Goal: Task Accomplishment & Management: Manage account settings

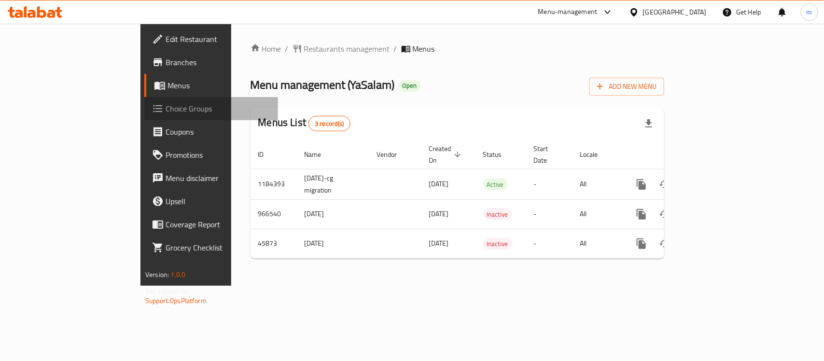
click at [166, 106] on span "Choice Groups" at bounding box center [218, 109] width 105 height 12
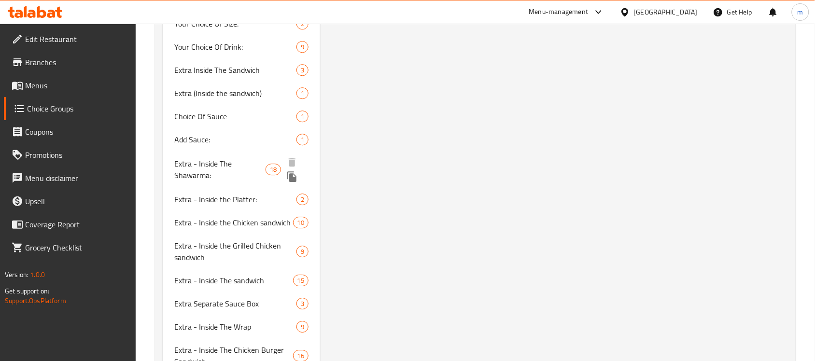
scroll to position [785, 0]
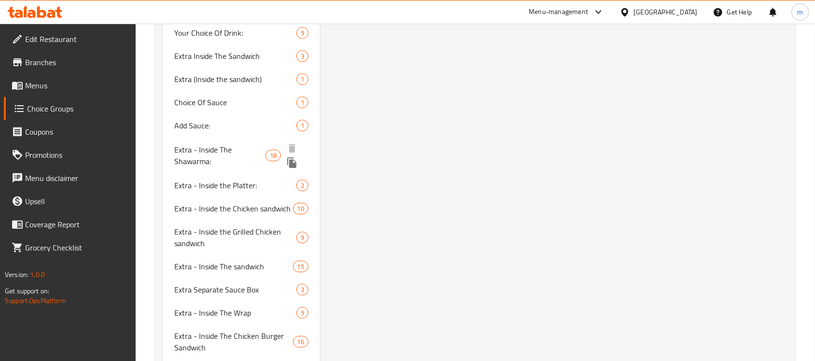
click at [204, 148] on span "Extra - Inside The Shawarma:" at bounding box center [219, 155] width 91 height 23
type input "Extra - Inside The Shawarma:"
type input "إضافي - داخل الشاورما:"
type input "0"
type input "18"
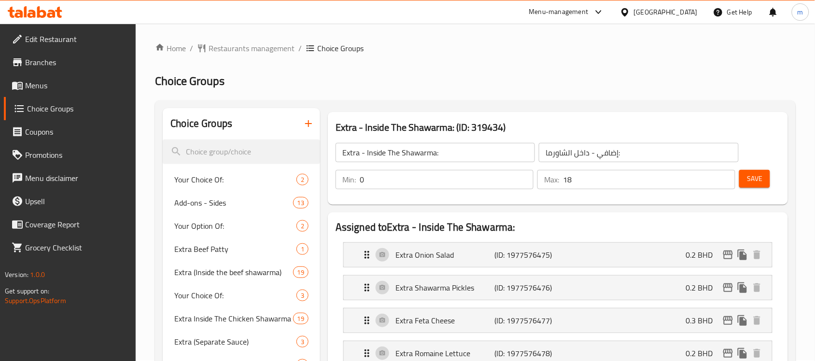
scroll to position [0, 0]
click at [524, 257] on p "(ID: 1977576475)" at bounding box center [527, 256] width 66 height 12
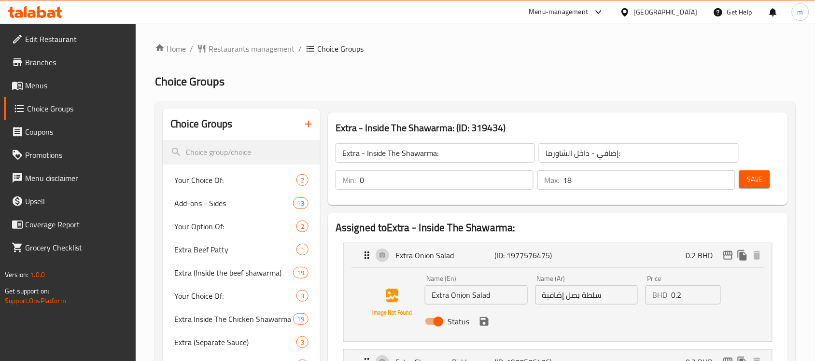
click at [575, 298] on input "سلطة بصل إضافية" at bounding box center [587, 294] width 103 height 19
click at [168, 48] on link "Home" at bounding box center [170, 49] width 31 height 12
